Goal: Task Accomplishment & Management: Manage account settings

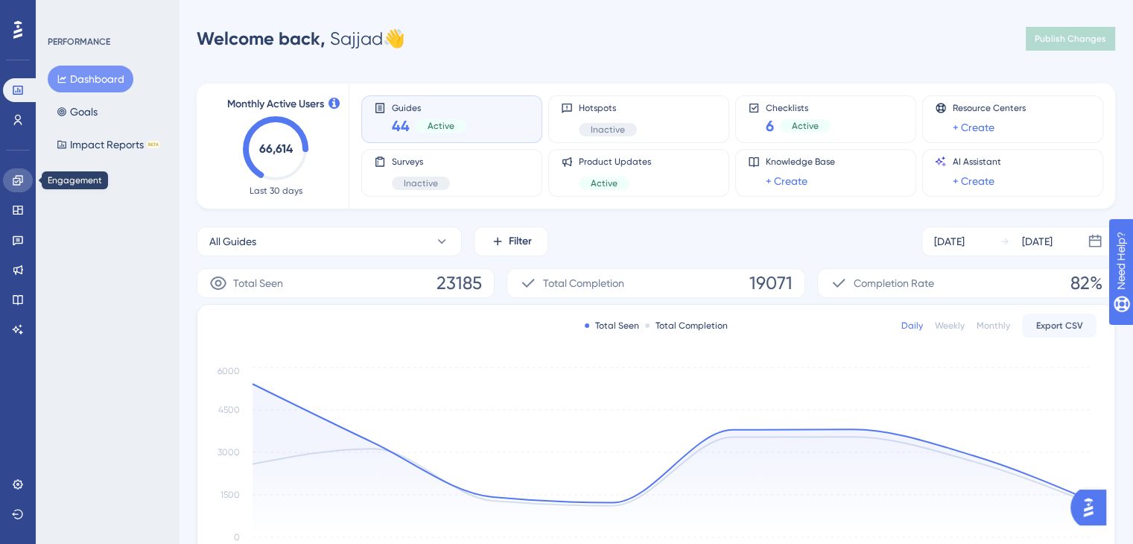
click at [10, 182] on link at bounding box center [18, 180] width 30 height 24
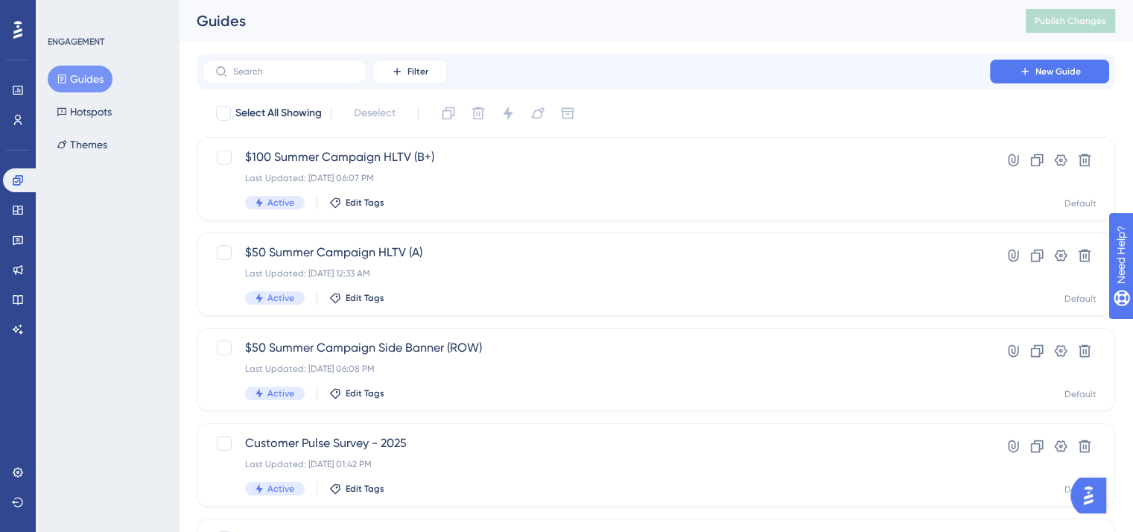
click at [34, 212] on div "Performance Users Engagement Widgets Feedback Product Updates Knowledge Base AI…" at bounding box center [18, 266] width 36 height 532
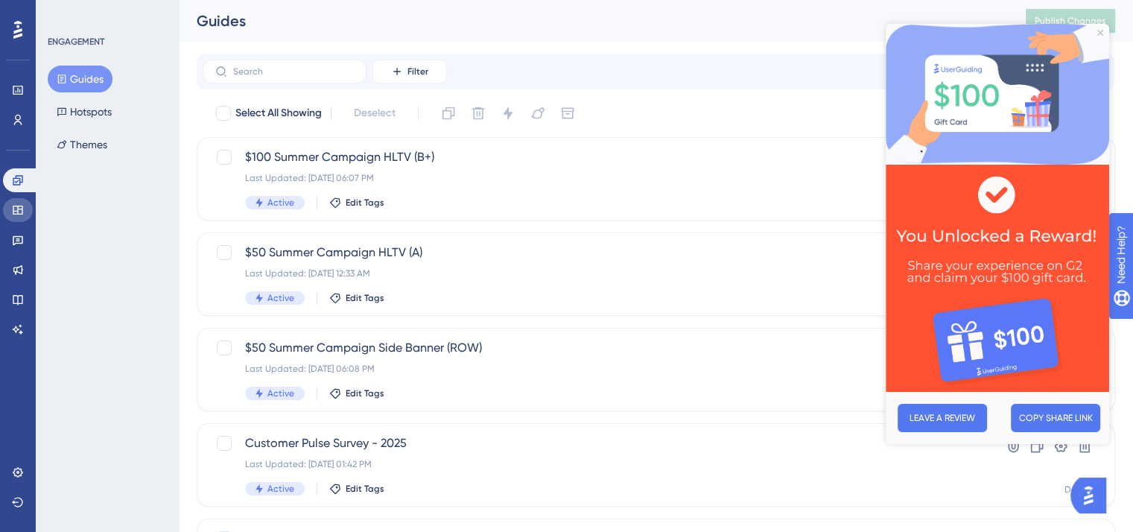
click at [22, 212] on icon at bounding box center [18, 210] width 10 height 9
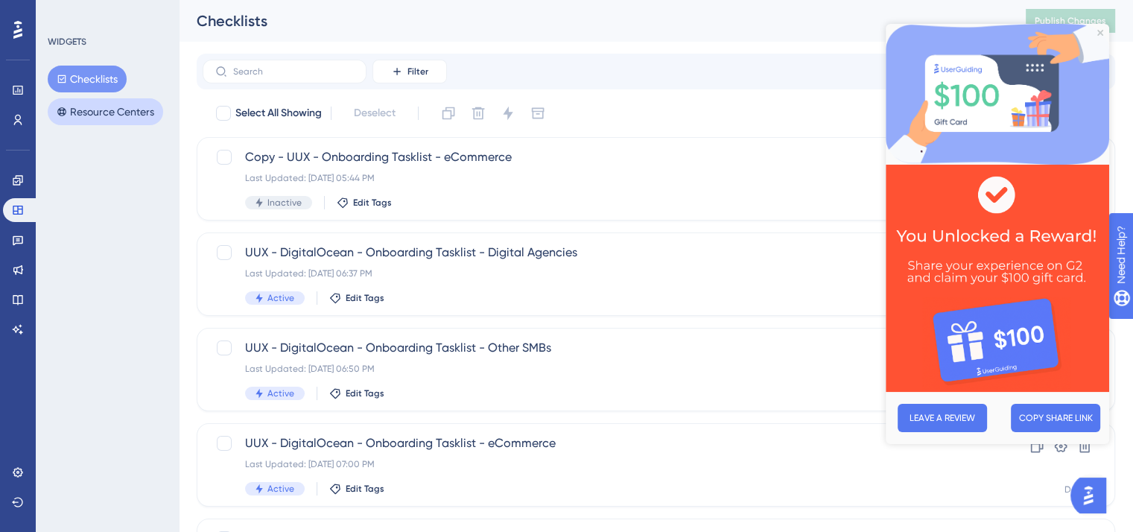
click at [134, 114] on button "Resource Centers" at bounding box center [105, 111] width 115 height 27
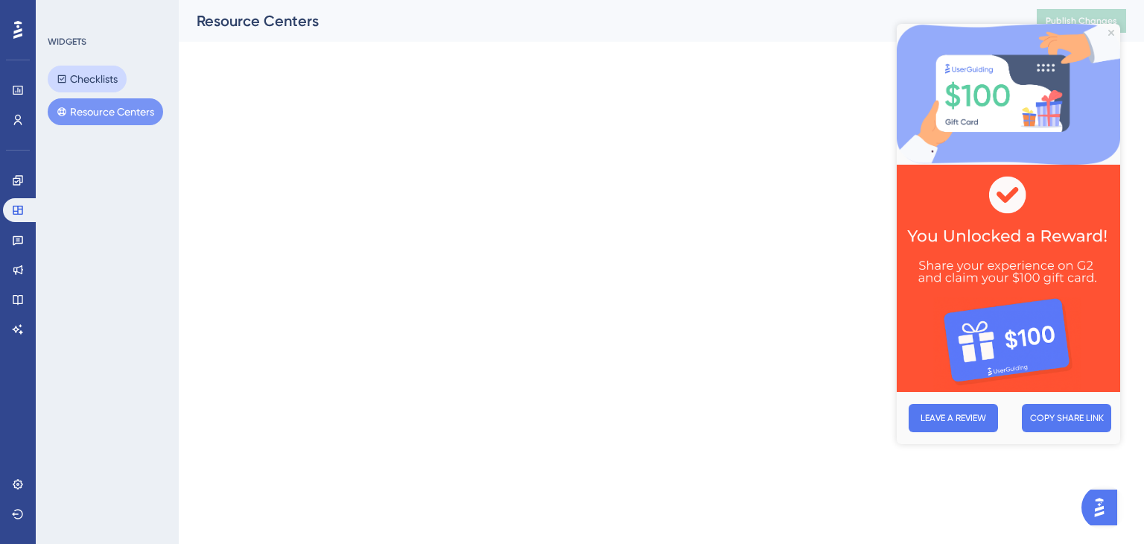
click at [103, 86] on button "Checklists" at bounding box center [87, 79] width 79 height 27
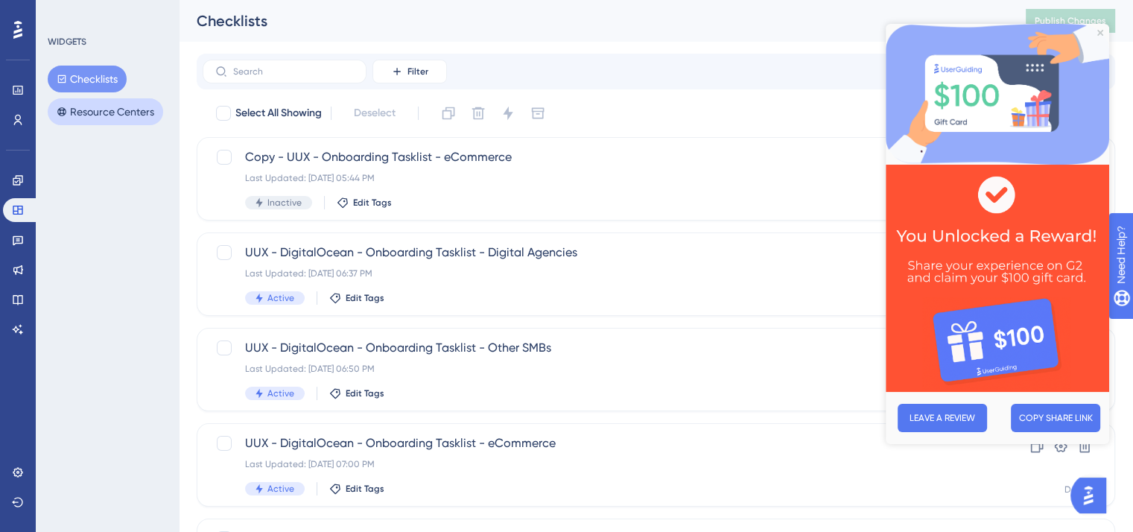
click at [85, 106] on button "Resource Centers" at bounding box center [105, 111] width 115 height 27
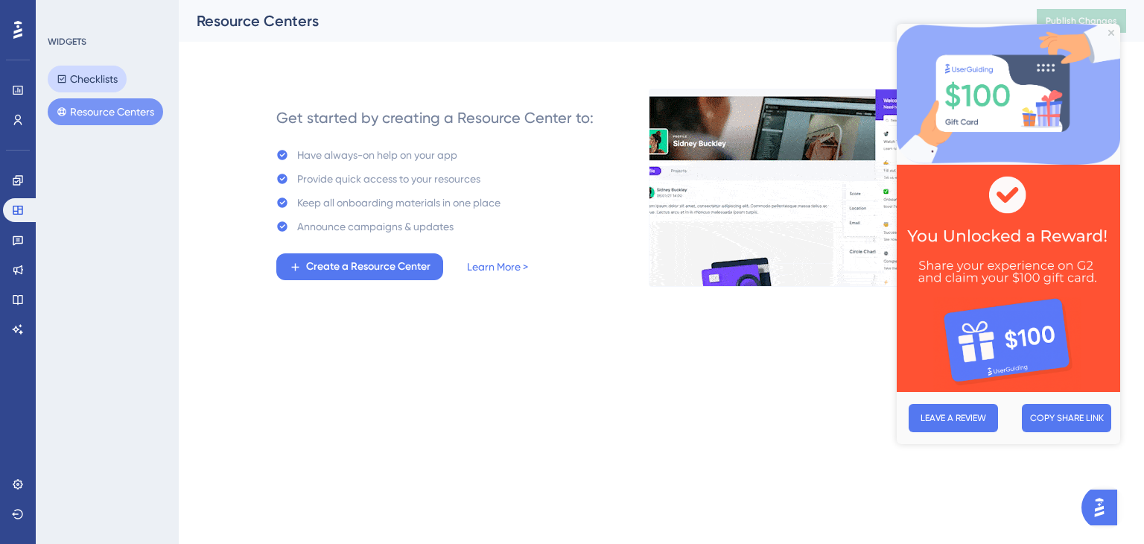
click at [101, 81] on button "Checklists" at bounding box center [87, 79] width 79 height 27
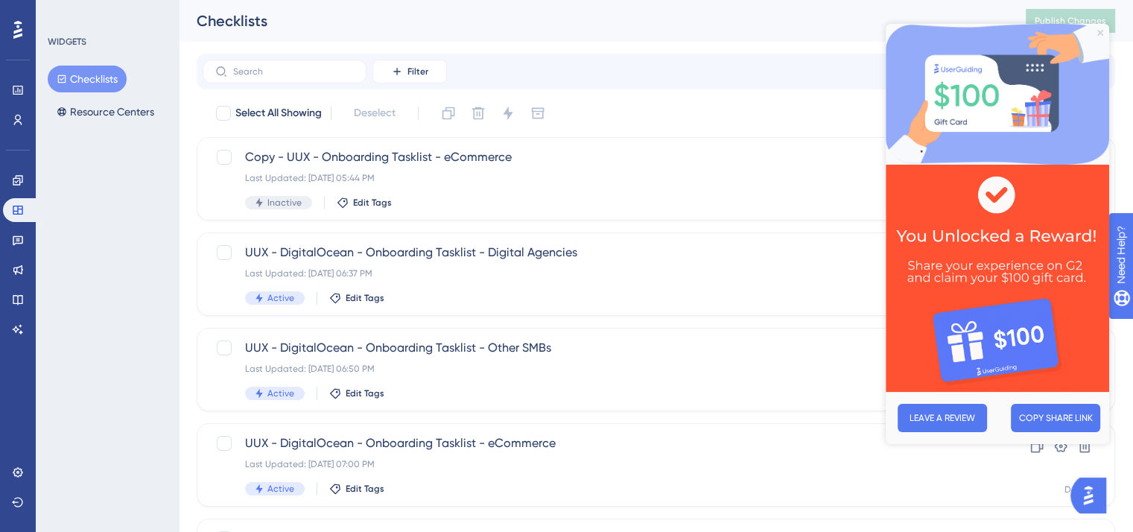
click at [1098, 34] on icon "Close Preview" at bounding box center [1100, 33] width 6 height 6
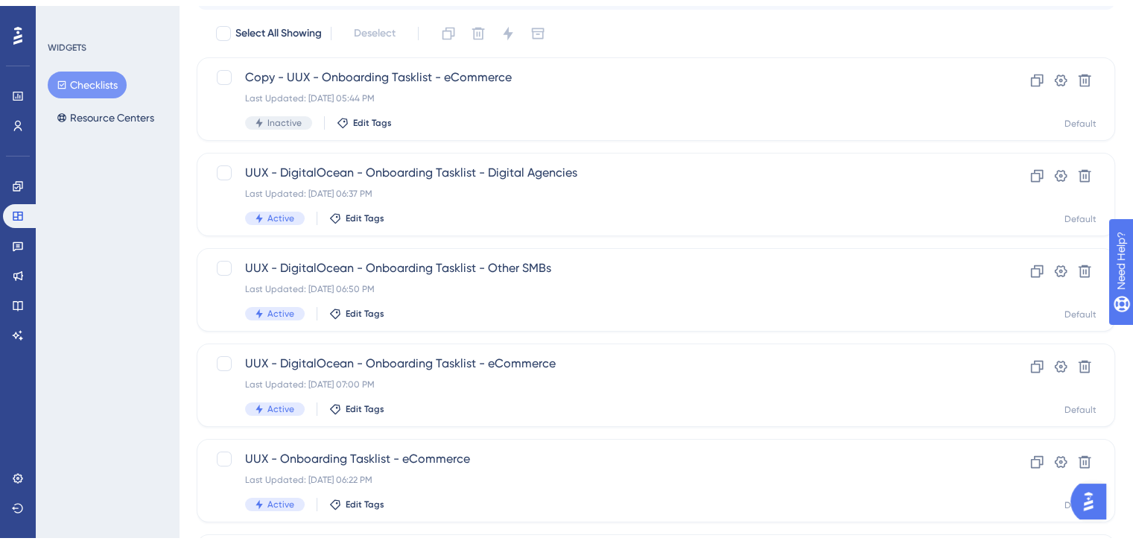
scroll to position [149, 0]
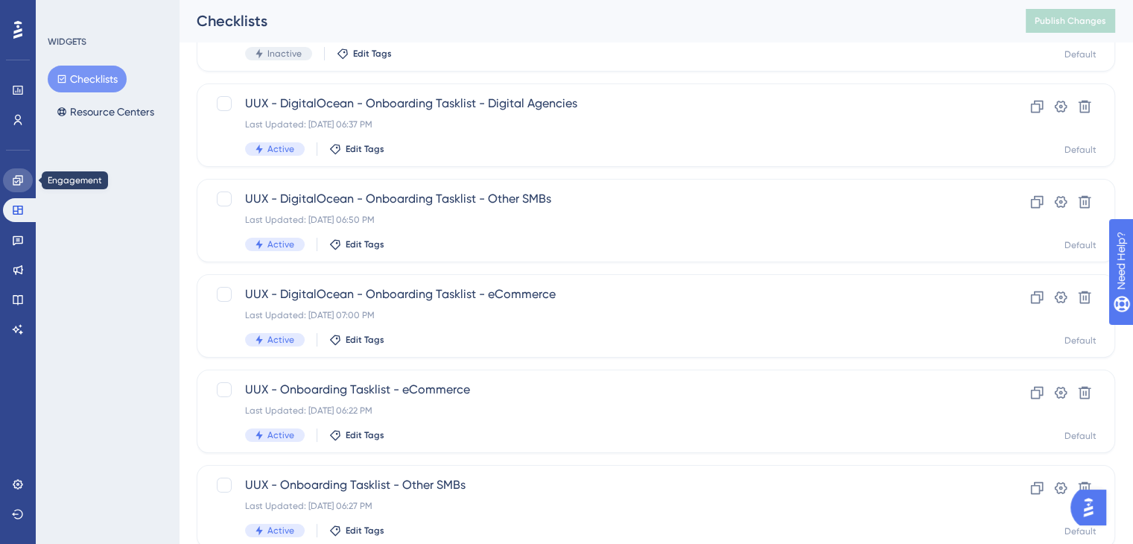
click at [18, 191] on link at bounding box center [18, 180] width 30 height 24
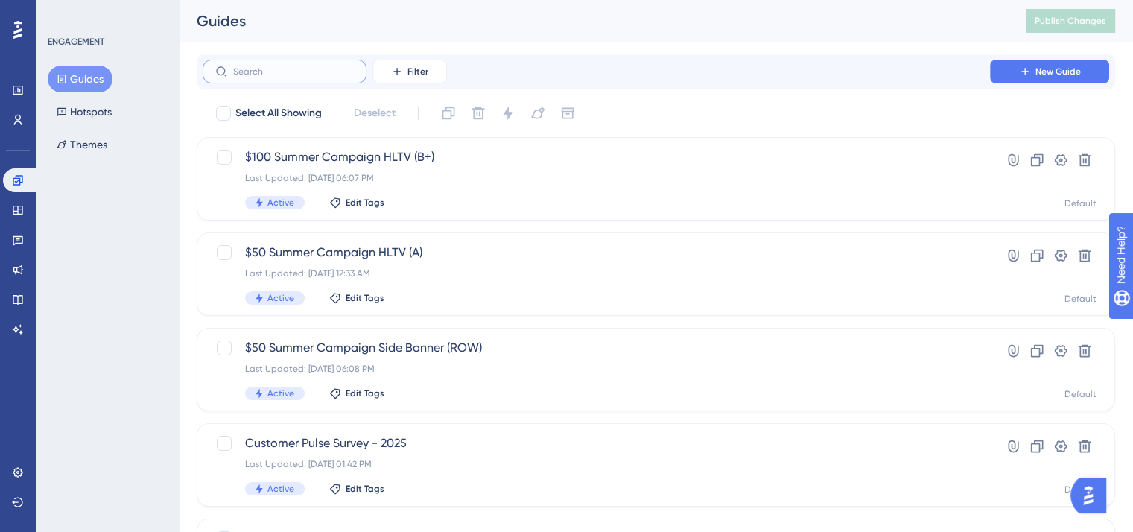
click at [344, 74] on input "text" at bounding box center [293, 71] width 121 height 10
type input "agen"
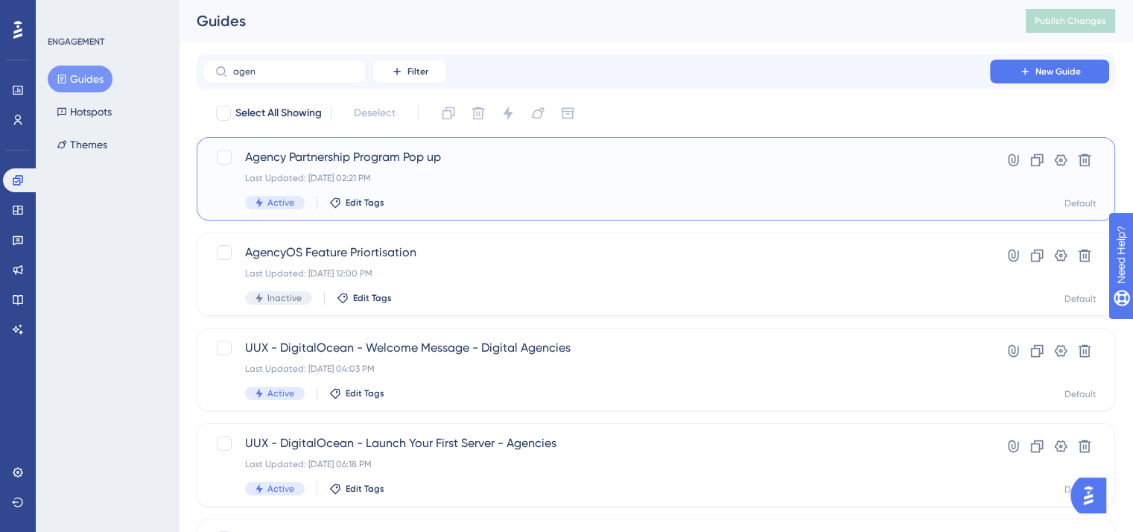
drag, startPoint x: 449, startPoint y: 141, endPoint x: 411, endPoint y: 178, distance: 52.7
click at [411, 178] on div "Last Updated: May 29 2025, 02:21 PM" at bounding box center [596, 178] width 702 height 12
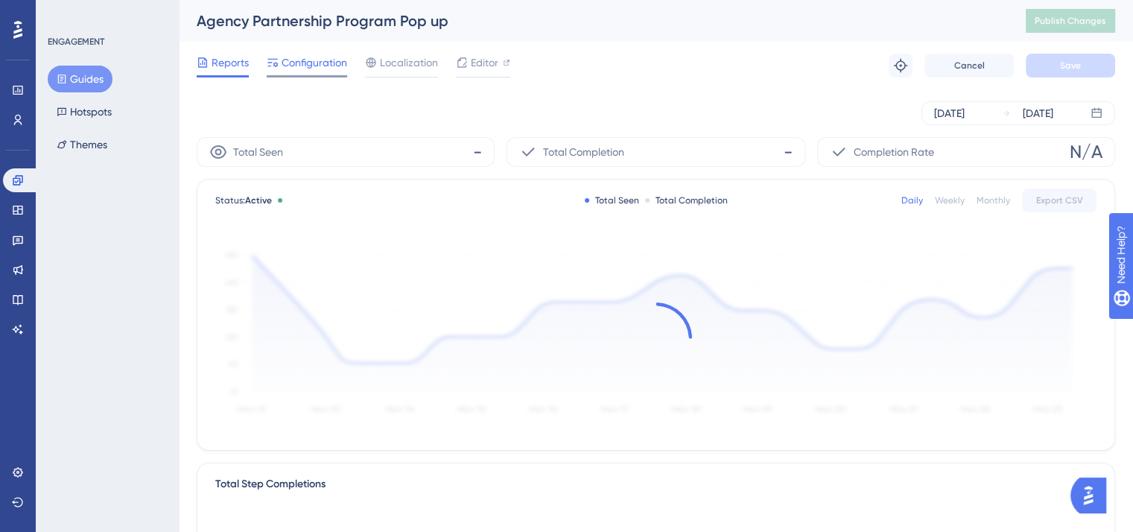
click at [319, 63] on span "Configuration" at bounding box center [315, 63] width 66 height 18
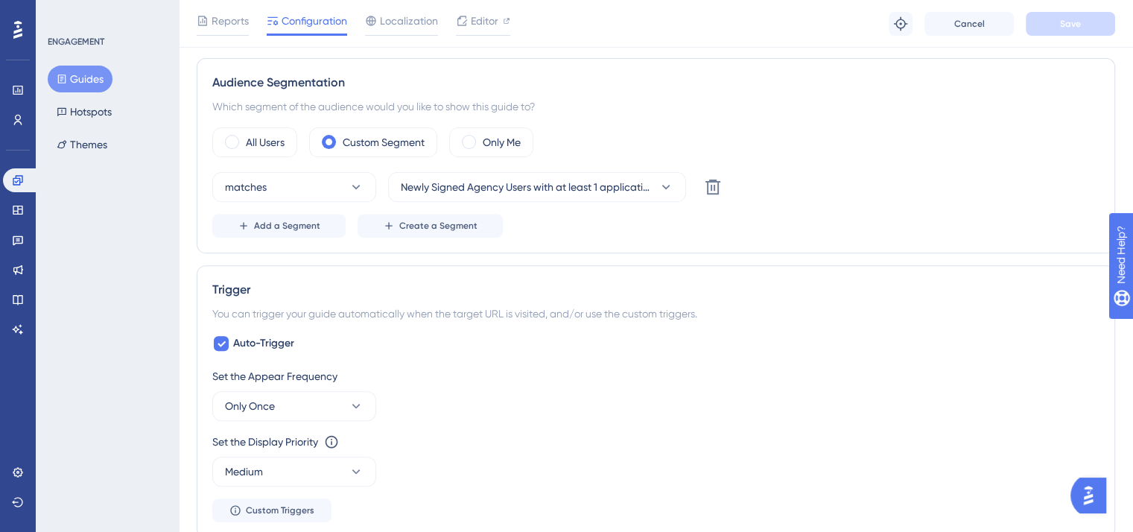
scroll to position [521, 0]
click at [664, 183] on icon at bounding box center [666, 185] width 8 height 4
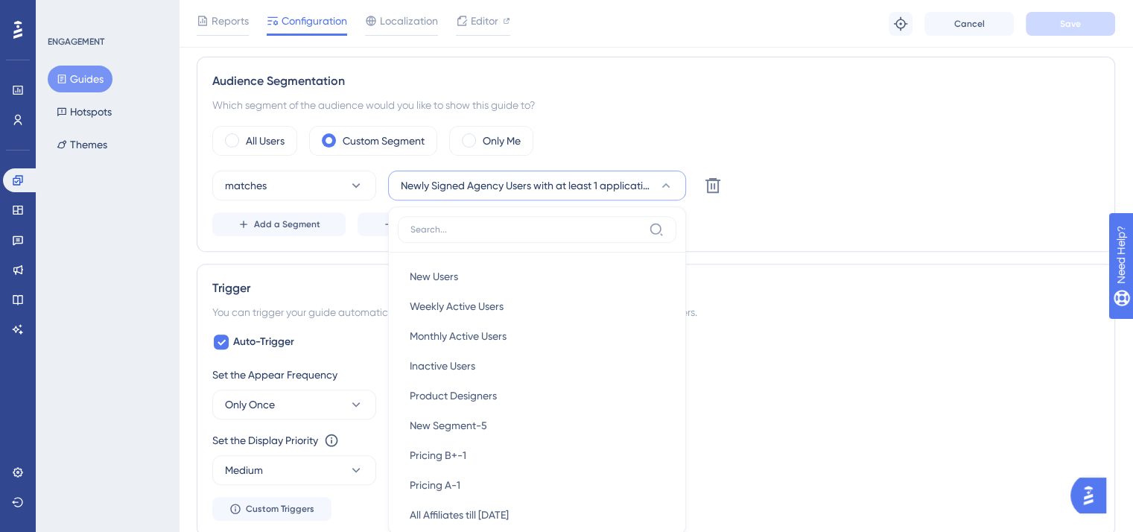
scroll to position [554, 0]
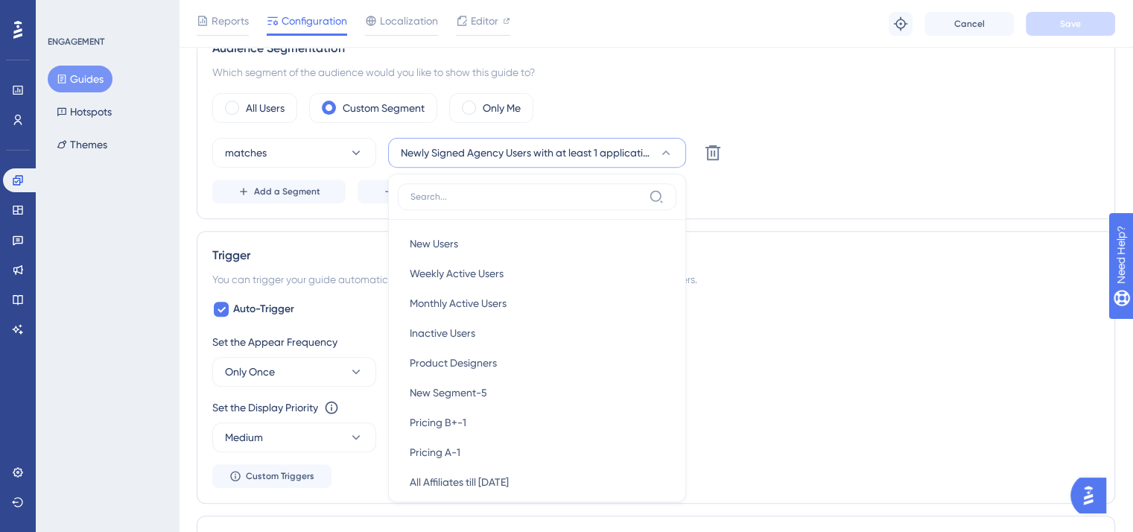
click at [789, 182] on div "Add a Segment Create a Segment" at bounding box center [655, 191] width 887 height 24
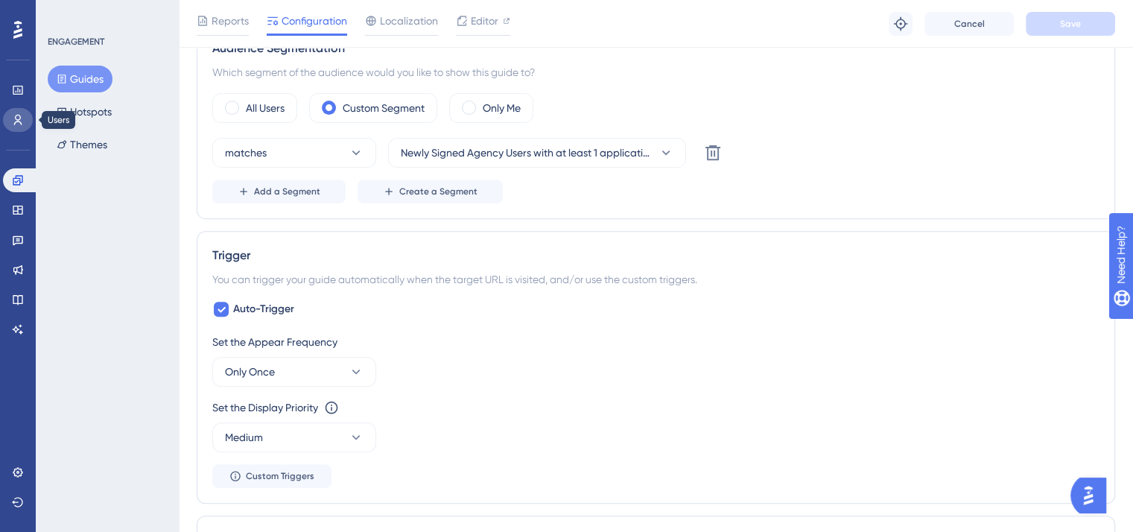
click at [16, 116] on icon at bounding box center [18, 120] width 8 height 10
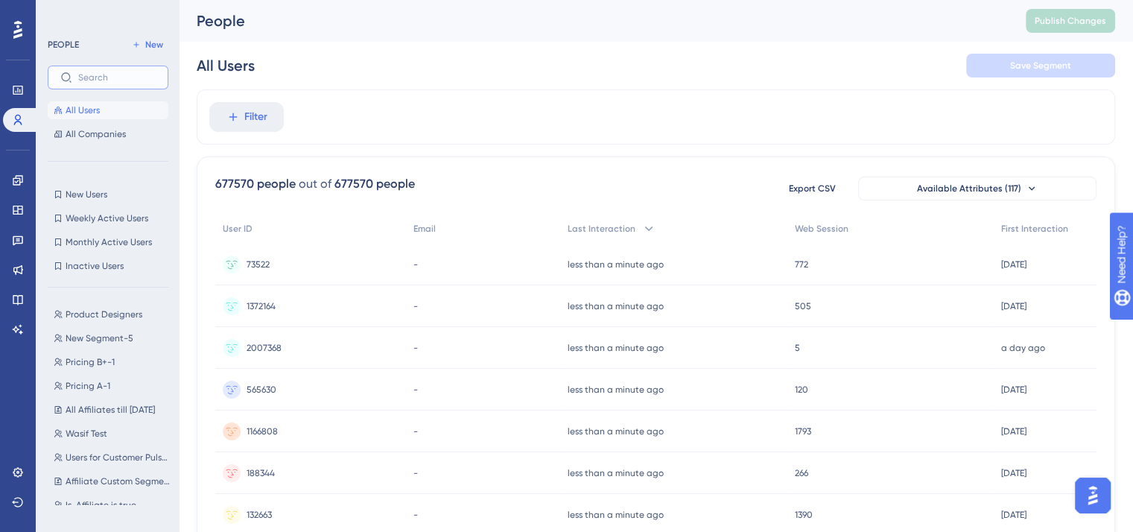
click at [98, 78] on input "text" at bounding box center [116, 77] width 77 height 10
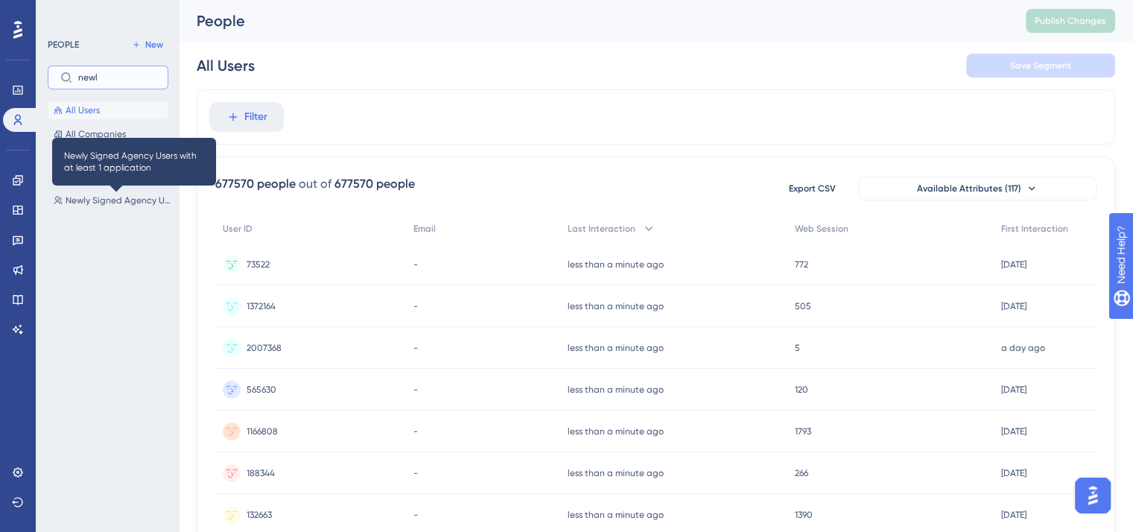
type input "newl"
click at [134, 204] on span "Newly Signed Agency Users with at least 1 application" at bounding box center [119, 200] width 106 height 12
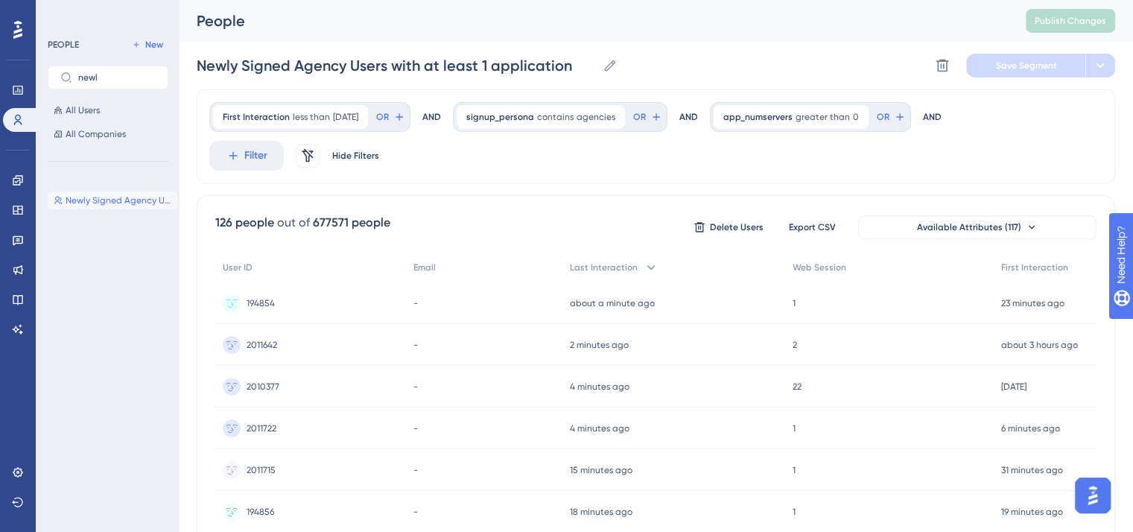
click at [215, 231] on span "126 people out of 677571 people" at bounding box center [302, 227] width 175 height 27
click at [241, 233] on span "126 people out of 677571 people" at bounding box center [302, 227] width 175 height 27
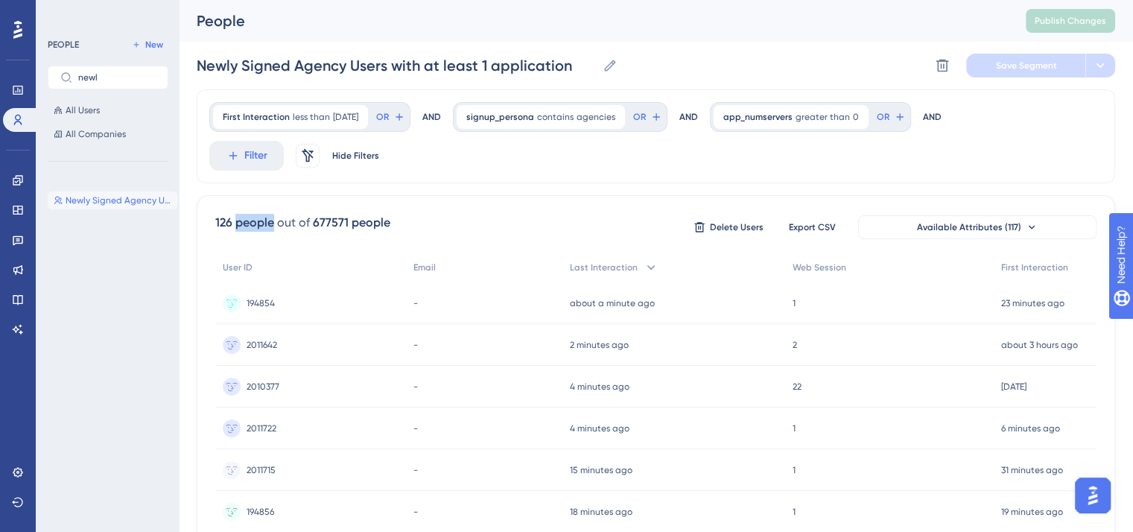
click at [241, 233] on span "126 people out of 677571 people" at bounding box center [302, 227] width 175 height 27
click at [242, 232] on span "126 people out of 677571 people" at bounding box center [302, 227] width 175 height 27
click at [518, 217] on div "126 people out of 677571 people Delete Users Export CSV Available Attributes (1…" at bounding box center [655, 227] width 881 height 27
click at [341, 233] on span "126 people out of 677571 people" at bounding box center [302, 227] width 175 height 27
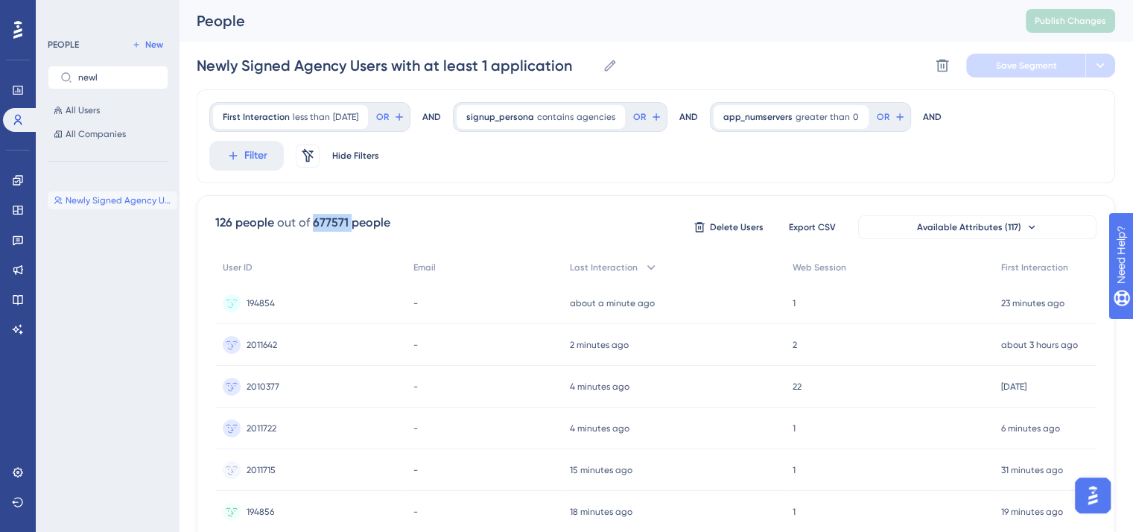
click at [341, 233] on span "126 people out of 677571 people" at bounding box center [302, 227] width 175 height 27
click at [375, 219] on div "677571 people" at bounding box center [351, 223] width 77 height 18
click at [441, 219] on div "126 people out of 677571 people Delete Users Export CSV Available Attributes (1…" at bounding box center [655, 227] width 881 height 27
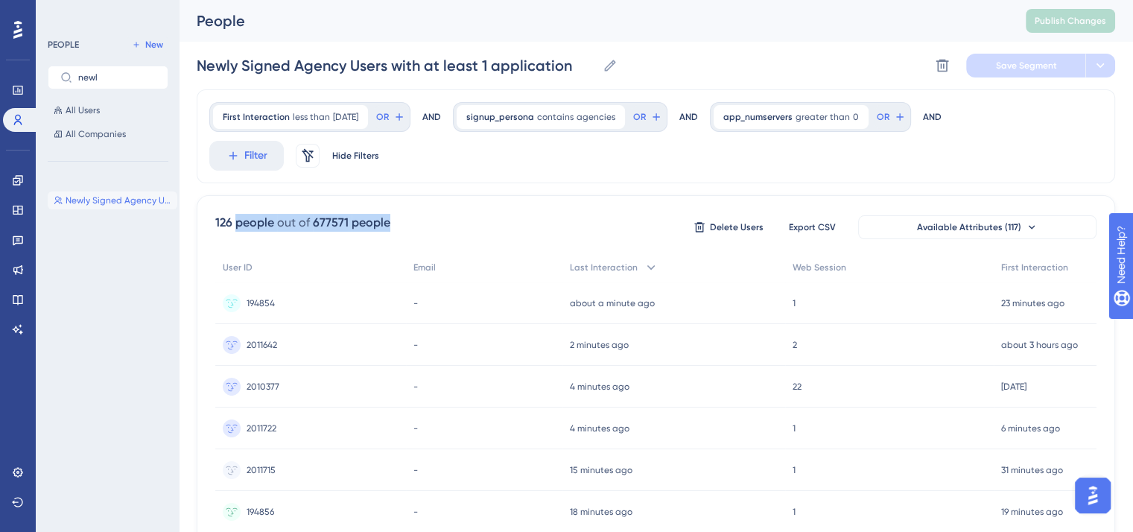
drag, startPoint x: 441, startPoint y: 219, endPoint x: 258, endPoint y: 205, distance: 183.7
click at [446, 217] on div "126 people out of 677571 people Delete Users Export CSV Available Attributes (1…" at bounding box center [655, 227] width 881 height 27
click at [12, 204] on icon at bounding box center [18, 210] width 12 height 12
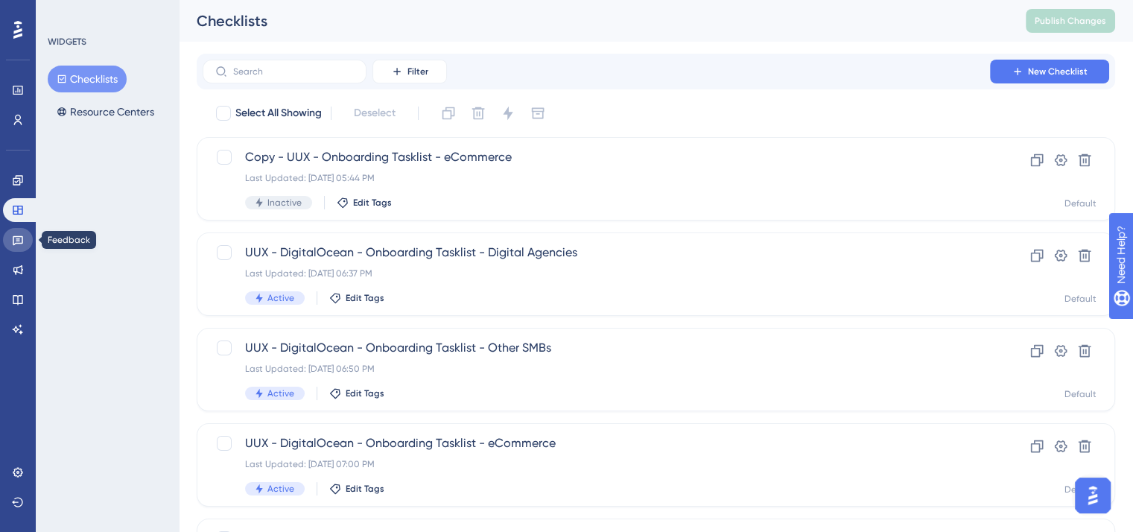
click at [21, 235] on icon at bounding box center [18, 240] width 12 height 12
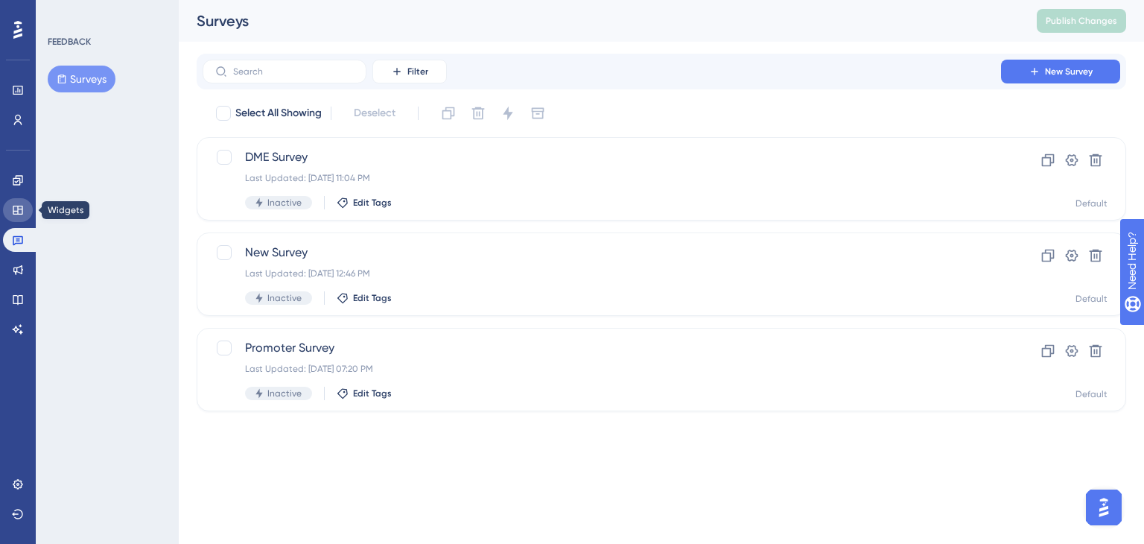
click at [27, 212] on link at bounding box center [18, 210] width 30 height 24
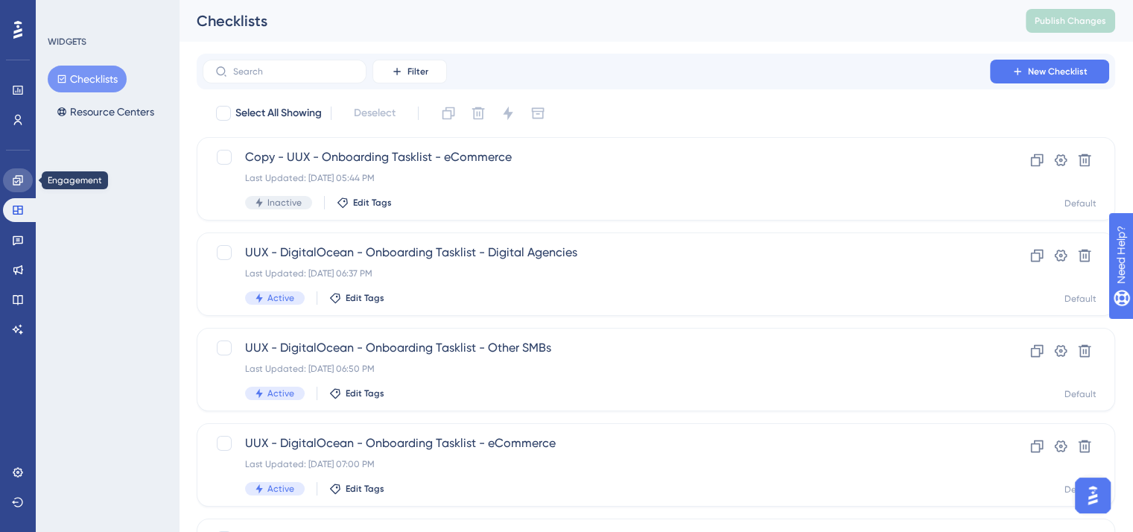
click at [28, 186] on link at bounding box center [18, 180] width 30 height 24
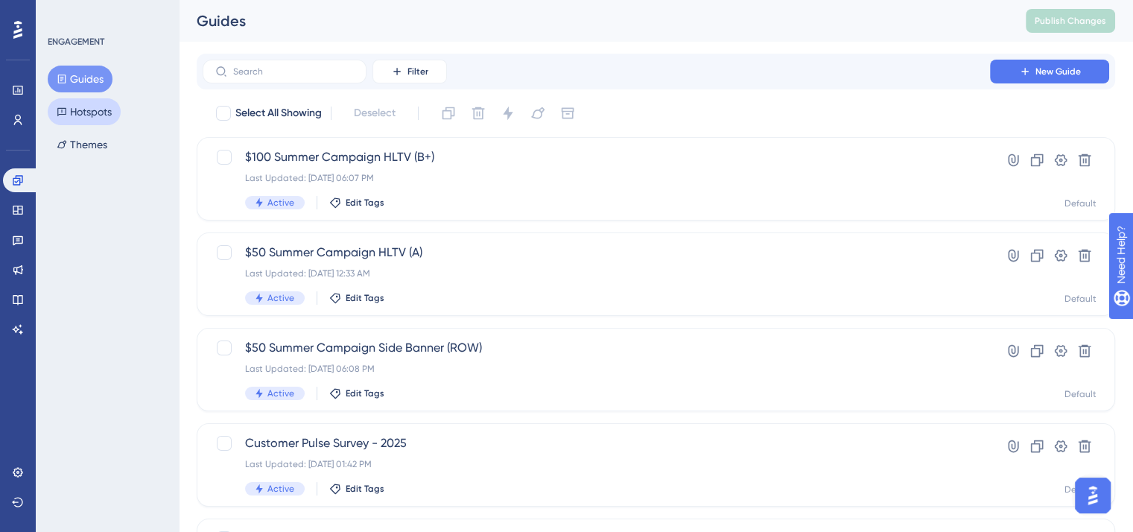
click at [120, 115] on button "Hotspots" at bounding box center [84, 111] width 73 height 27
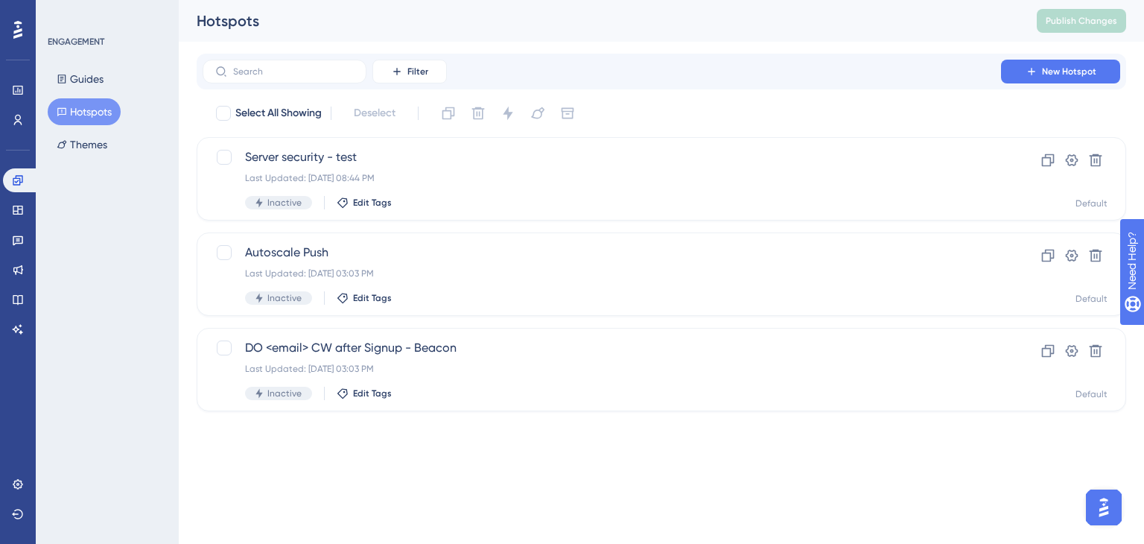
click at [80, 94] on div "Guides Hotspots Themes" at bounding box center [108, 112] width 121 height 92
click at [83, 80] on button "Guides" at bounding box center [80, 79] width 65 height 27
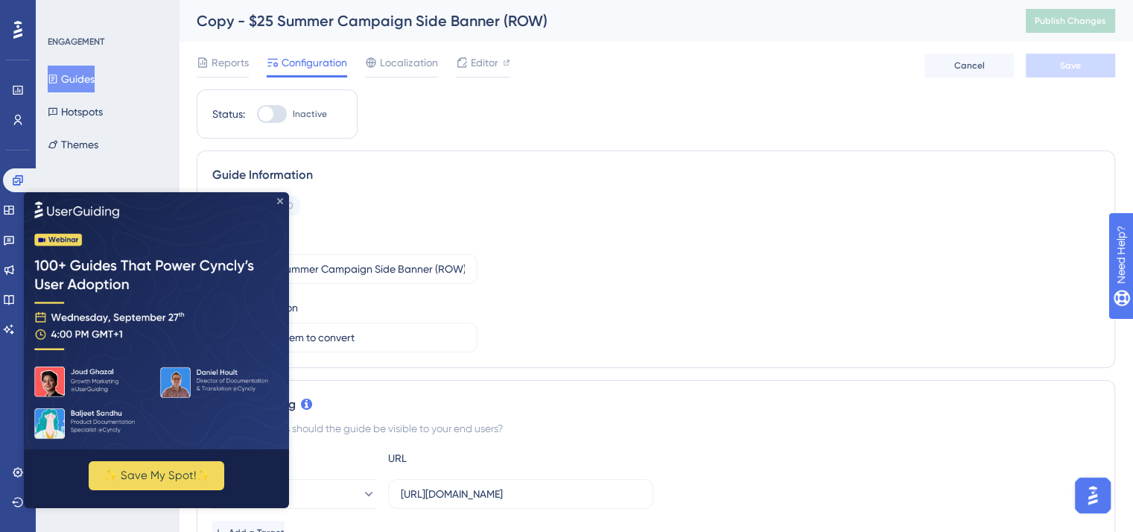
click at [277, 202] on icon "Close Preview" at bounding box center [280, 201] width 6 height 6
